Goal: Find specific page/section: Find specific page/section

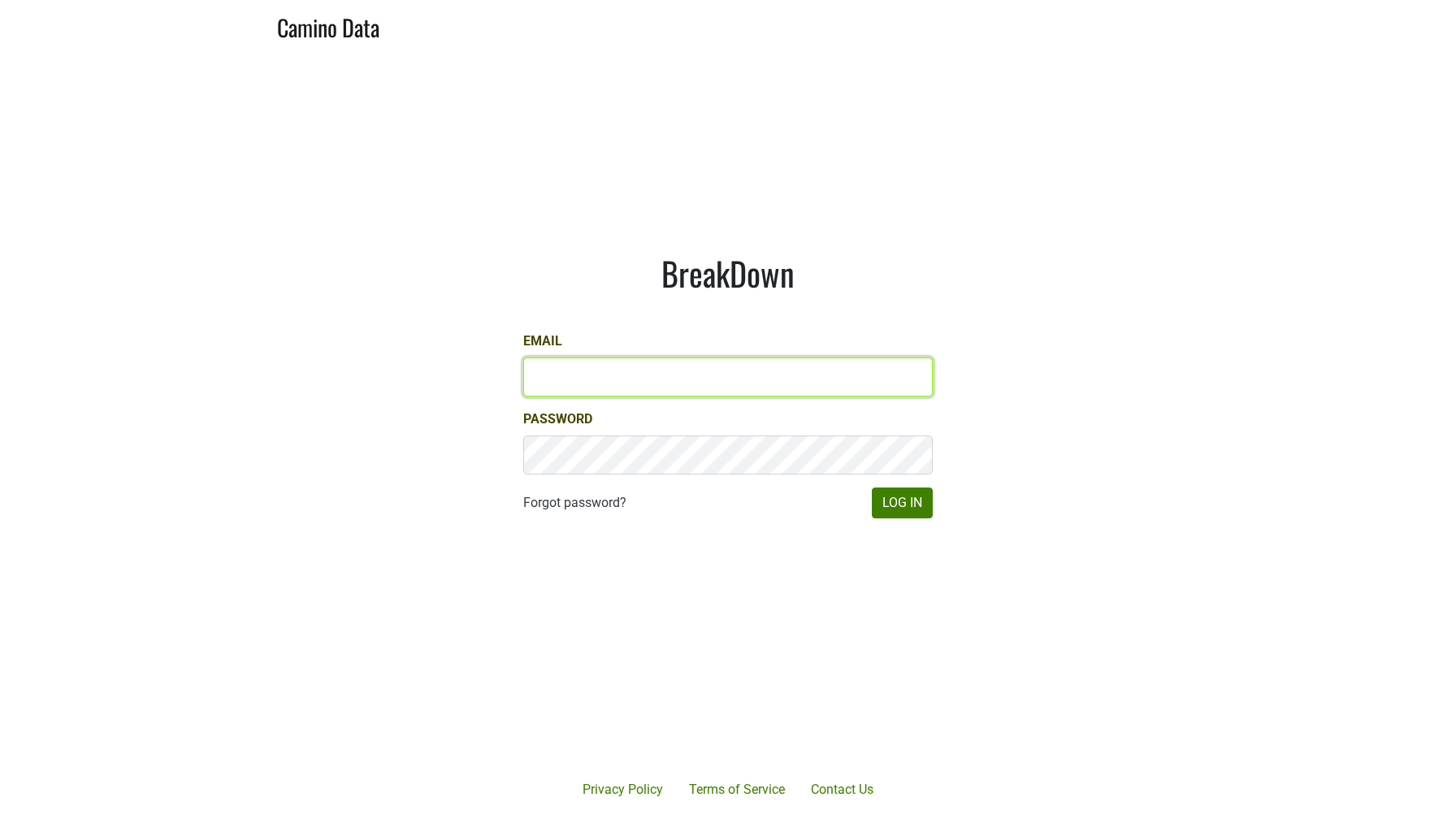
type input "depletions@mt.wine"
click at [573, 380] on input "[EMAIL_ADDRESS][DOMAIN_NAME]" at bounding box center [728, 376] width 409 height 39
click at [573, 380] on input "lgreen@hundredacre.com" at bounding box center [728, 376] width 409 height 39
type input "marc@dumol.com"
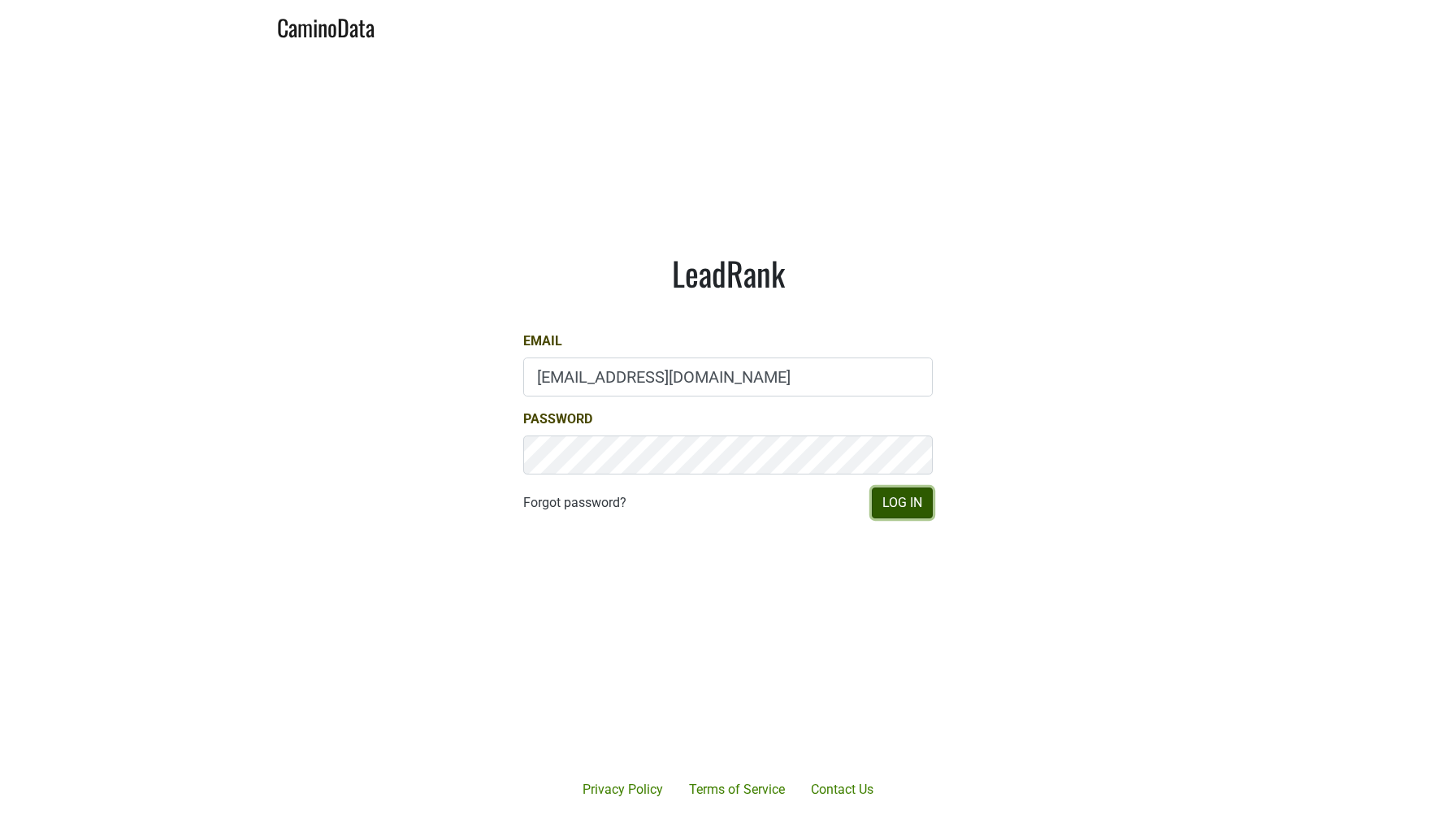
click at [883, 504] on button "Log In" at bounding box center [902, 503] width 61 height 31
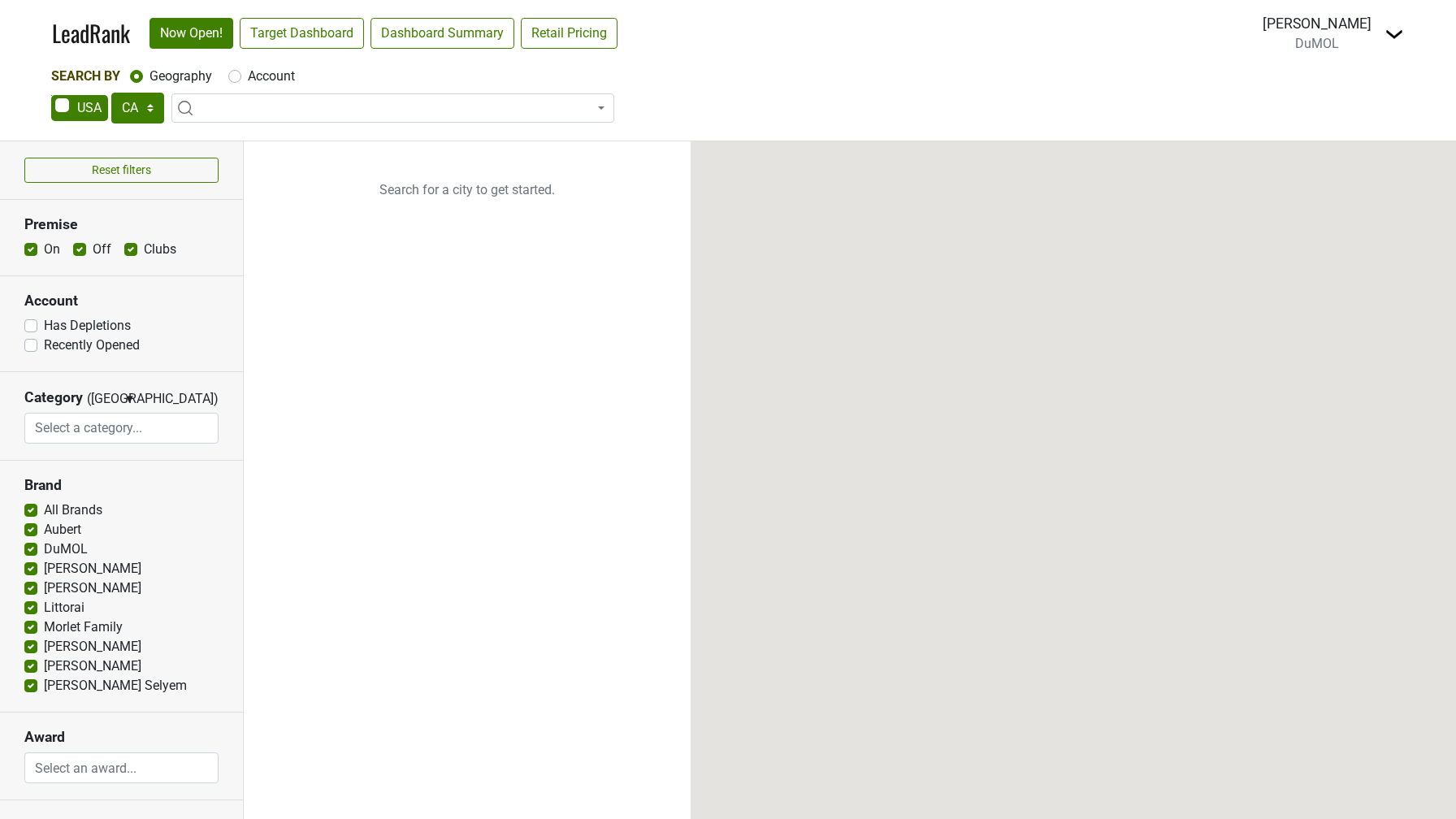
select select "CA"
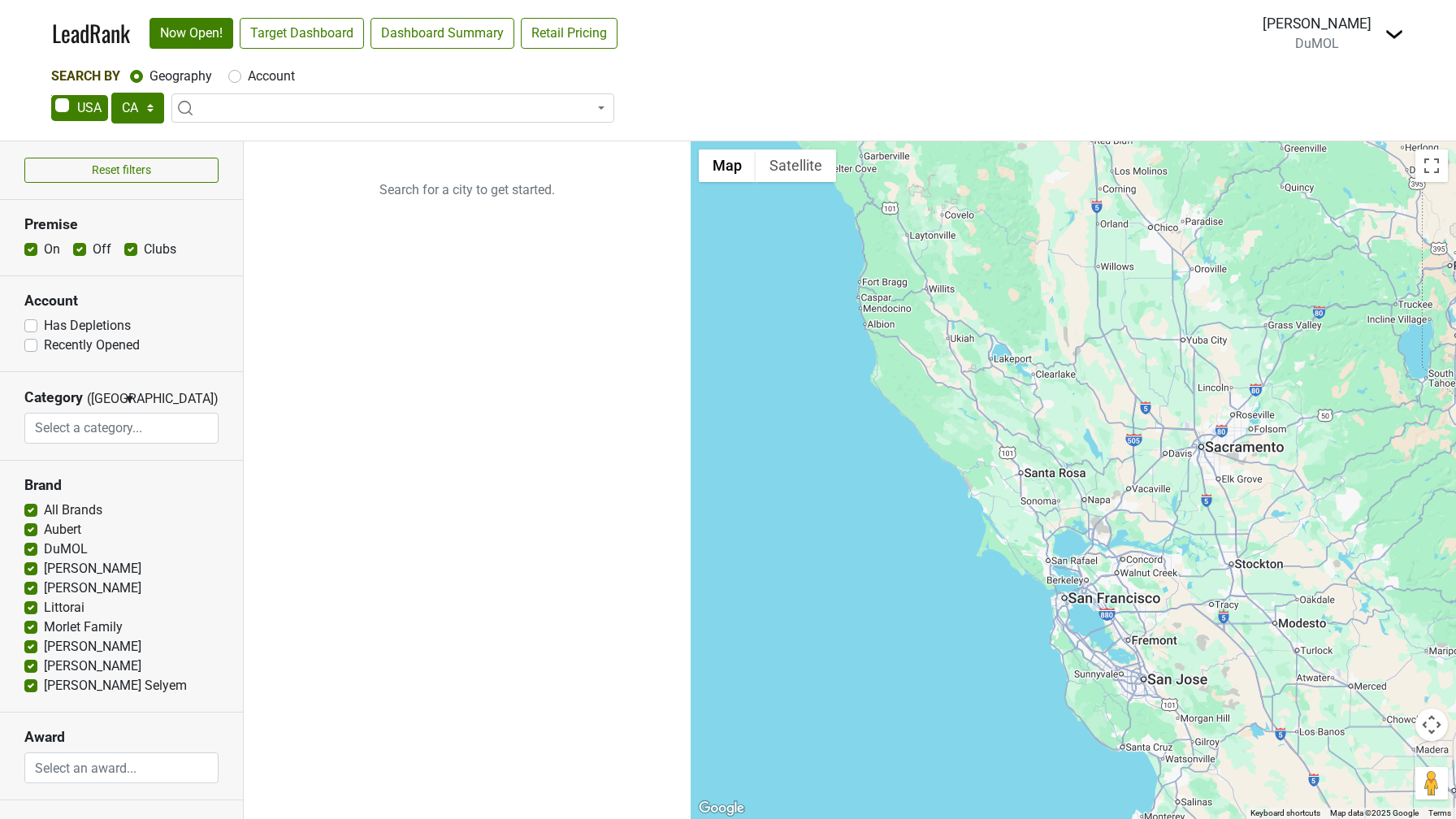
click at [1394, 37] on img at bounding box center [1394, 35] width 20 height 20
click at [248, 77] on label "Account" at bounding box center [271, 77] width 47 height 20
click at [235, 77] on input "Account" at bounding box center [235, 75] width 13 height 16
radio input "true"
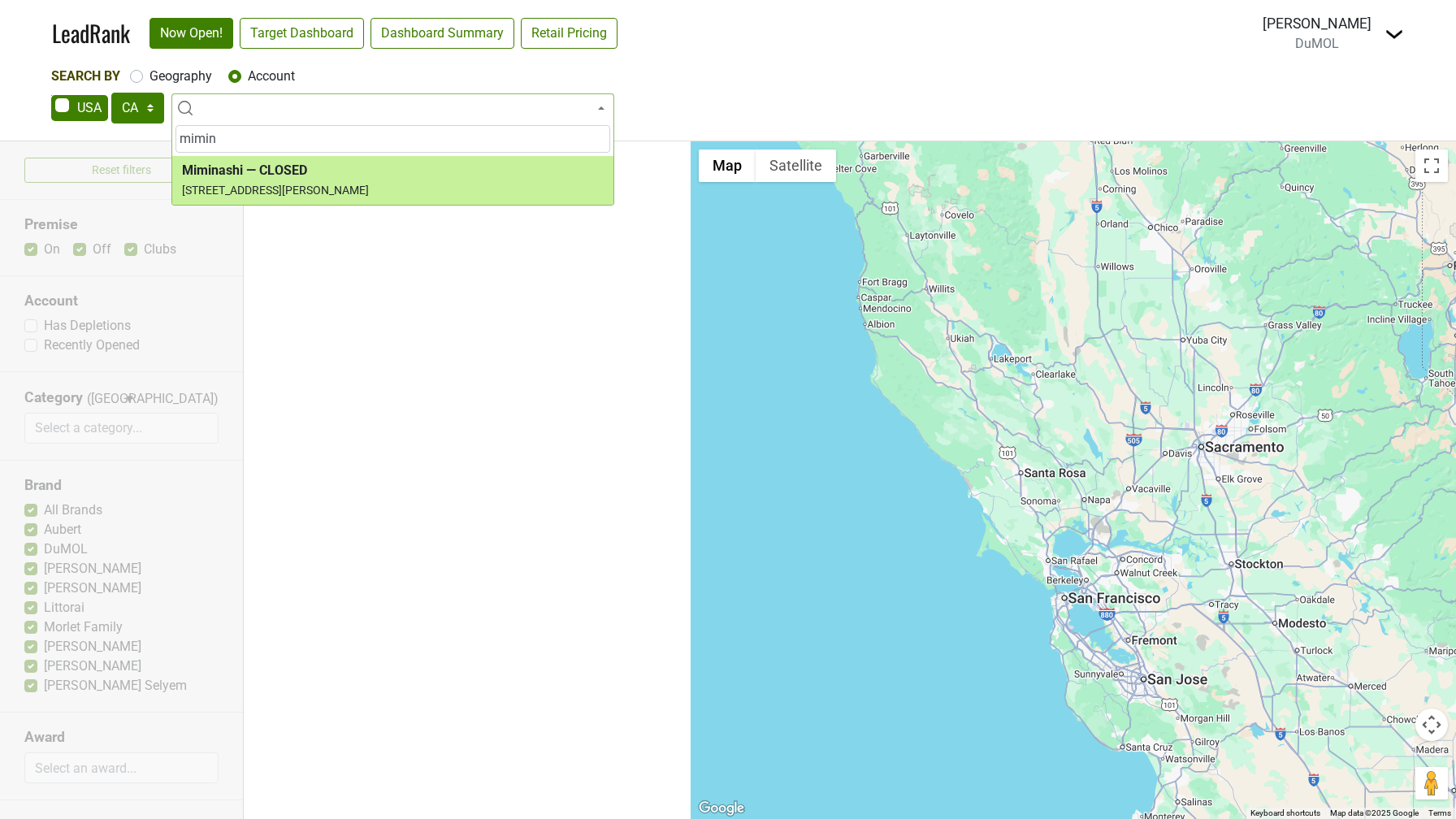
type input "mimin"
select select "74259"
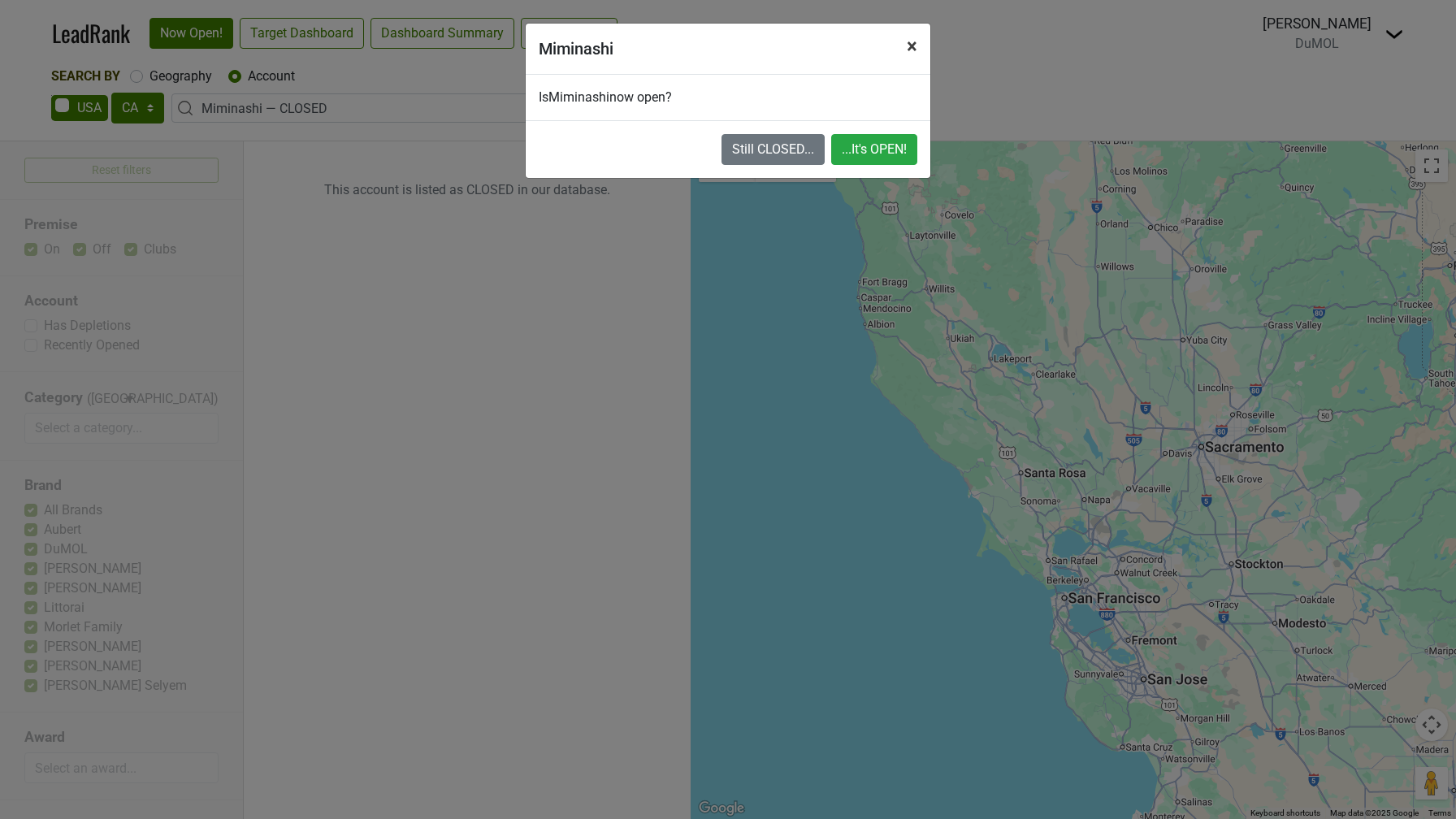
click at [909, 45] on span "×" at bounding box center [912, 46] width 11 height 23
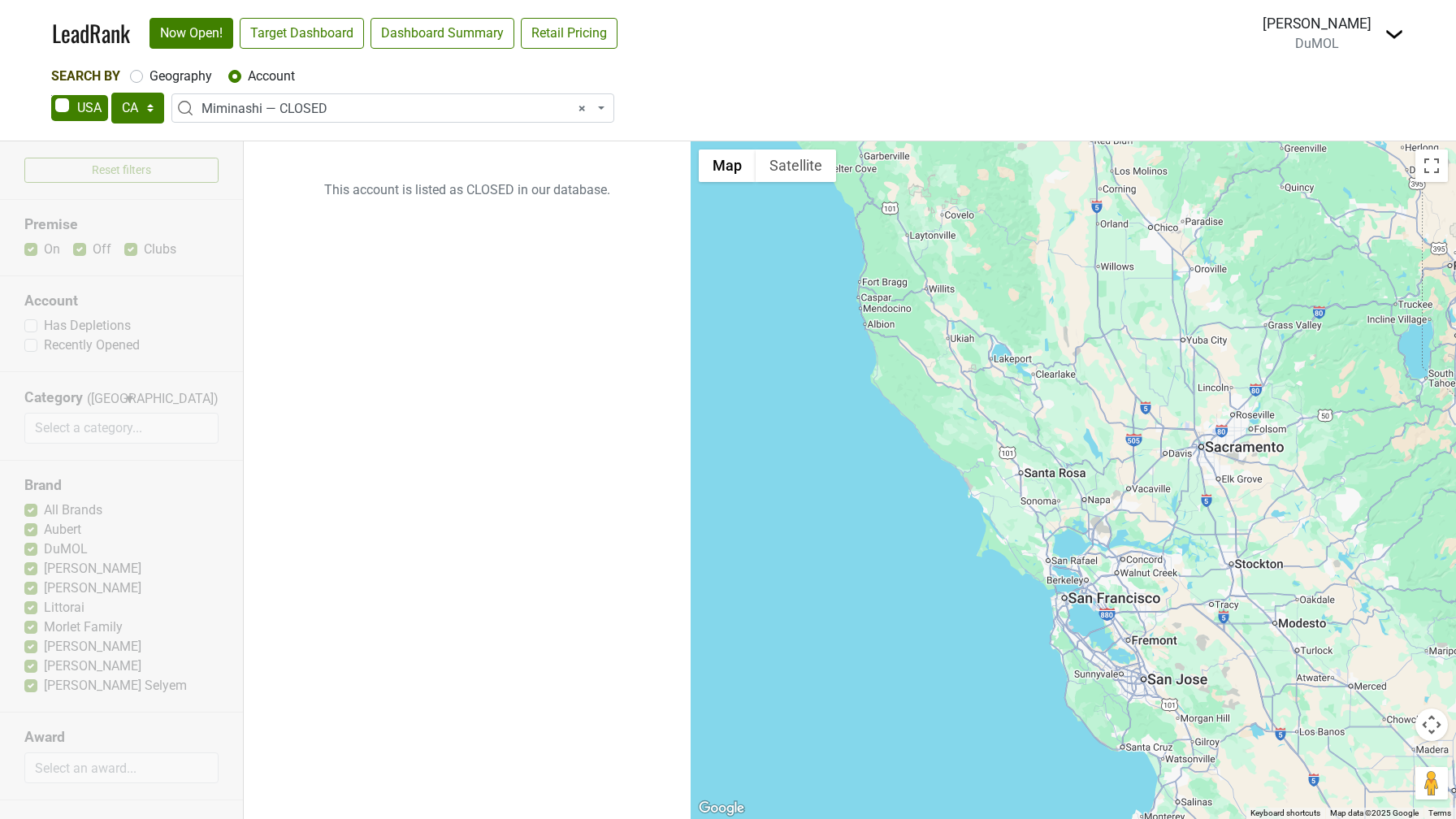
click at [1395, 31] on img at bounding box center [1394, 35] width 20 height 20
click at [1354, 90] on link "Open Breakdown" at bounding box center [1335, 92] width 137 height 26
